Goal: Transaction & Acquisition: Purchase product/service

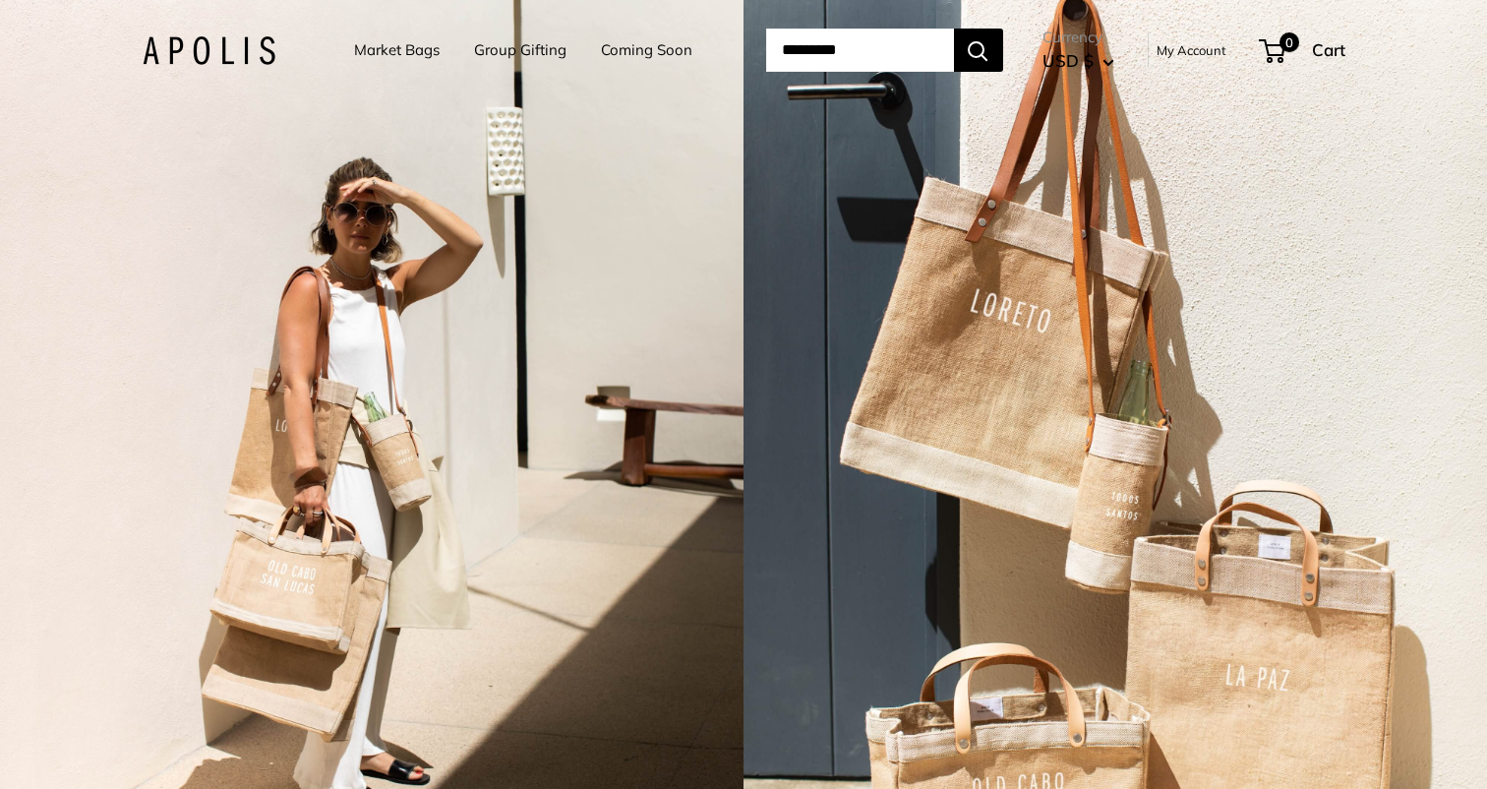
click at [843, 56] on input "Search..." at bounding box center [860, 50] width 188 height 43
type input "********"
click at [954, 29] on button "Search" at bounding box center [978, 50] width 49 height 43
